Goal: Task Accomplishment & Management: Manage account settings

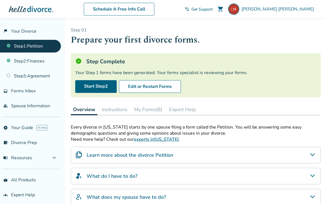
click at [118, 111] on button "Instructions" at bounding box center [115, 109] width 30 height 11
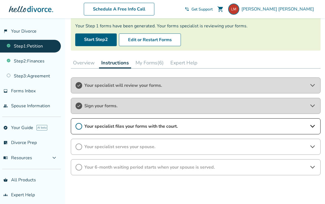
scroll to position [49, 0]
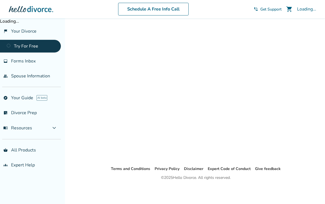
scroll to position [18, 0]
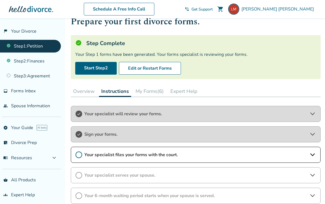
click at [149, 93] on button "My Forms (6)" at bounding box center [149, 91] width 33 height 11
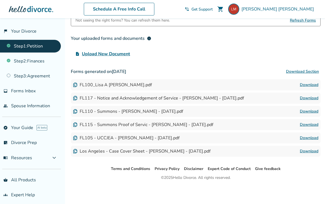
scroll to position [105, 0]
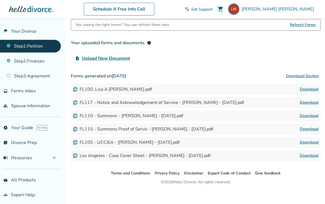
click at [302, 25] on span "Refresh Forms" at bounding box center [303, 24] width 26 height 11
click at [301, 25] on span "Refresh Forms" at bounding box center [303, 24] width 26 height 11
